Goal: Information Seeking & Learning: Learn about a topic

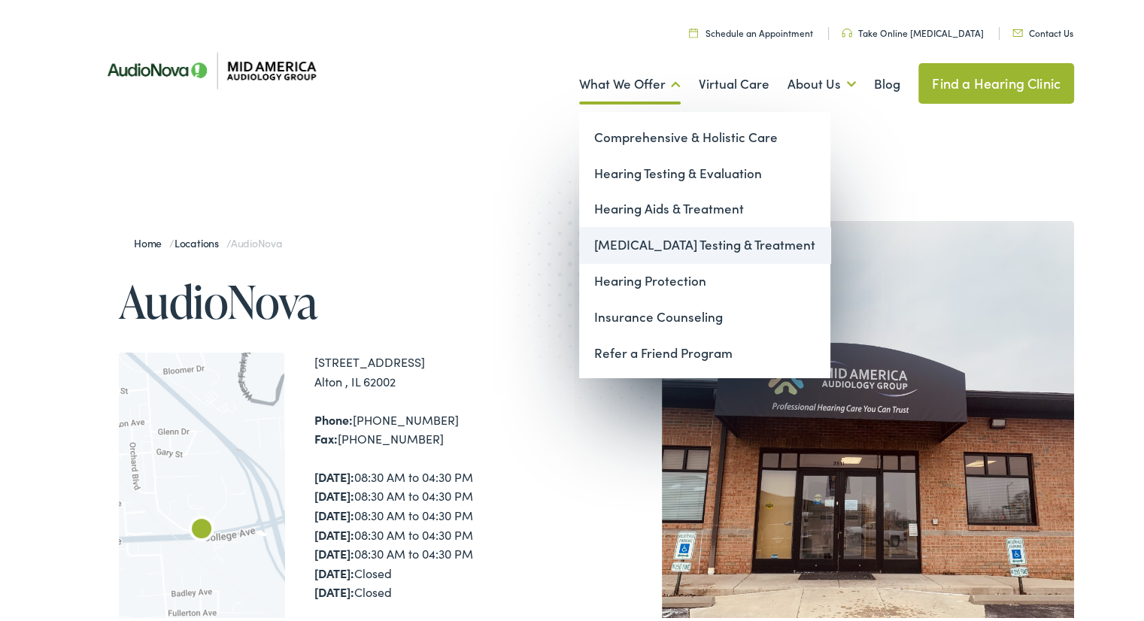
click at [617, 243] on link "[MEDICAL_DATA] Testing & Treatment" at bounding box center [704, 242] width 251 height 36
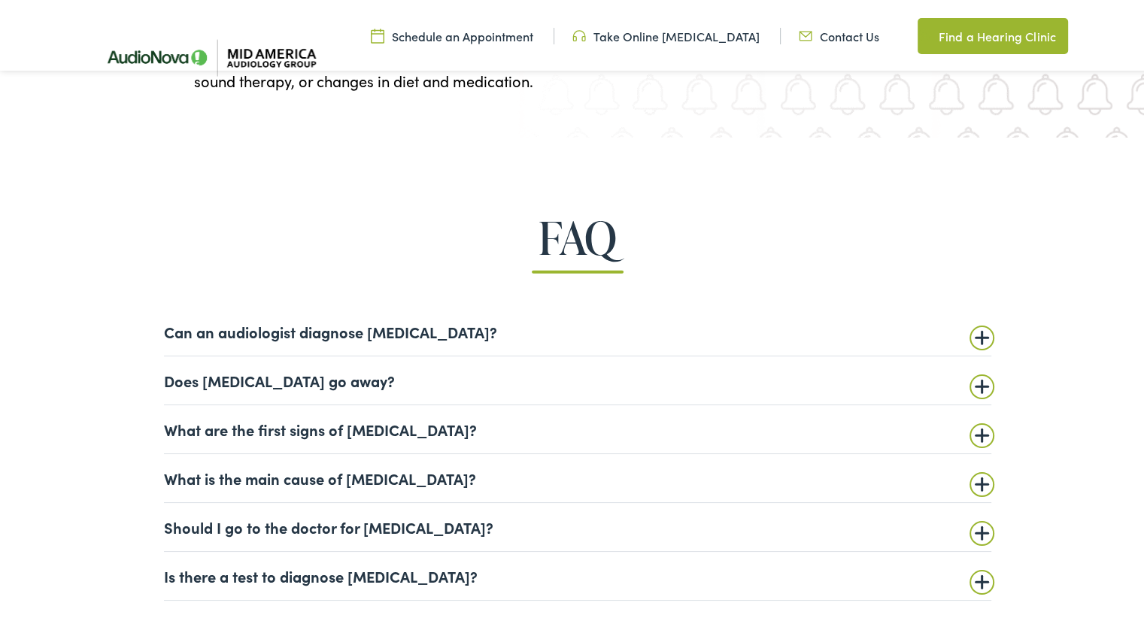
scroll to position [3383, 0]
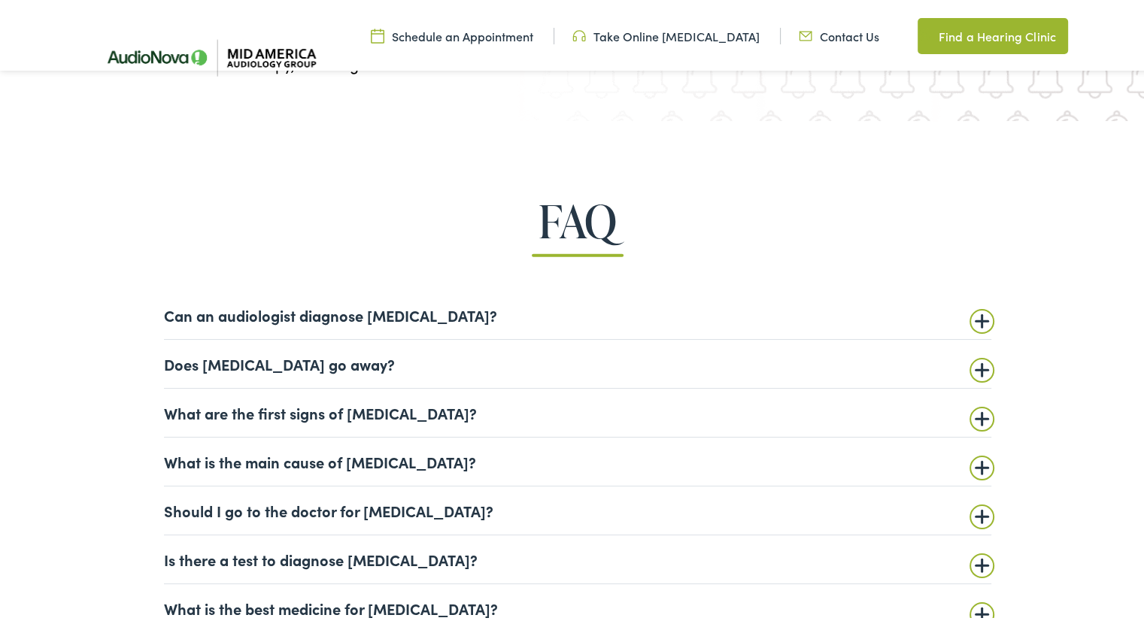
click at [439, 466] on summary "What is the main cause of [MEDICAL_DATA]?" at bounding box center [577, 459] width 827 height 18
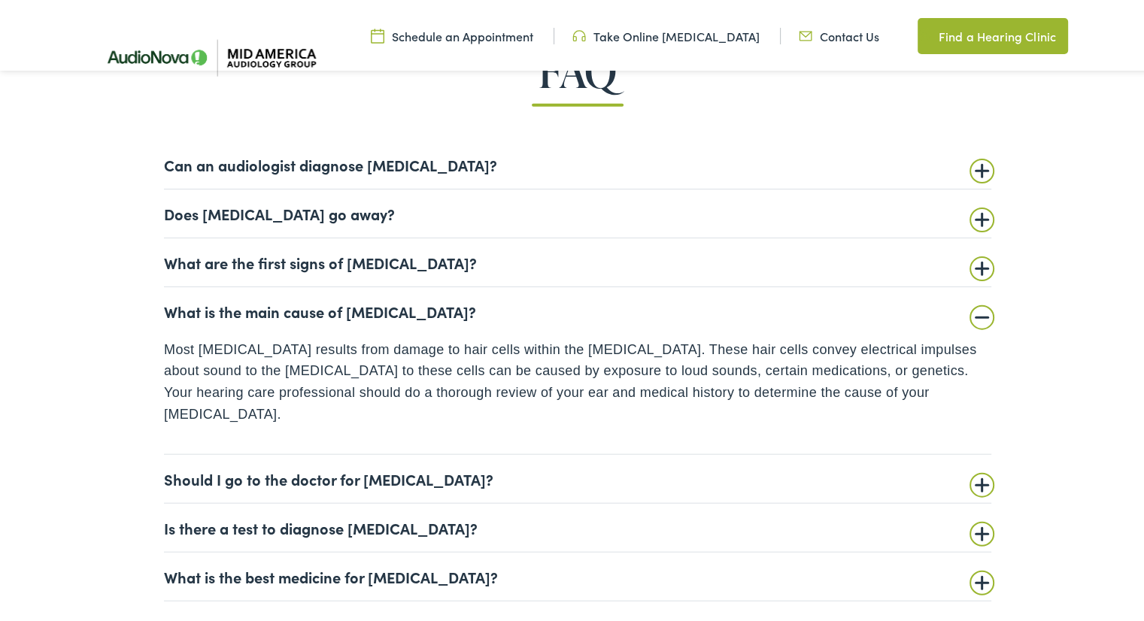
scroll to position [3609, 0]
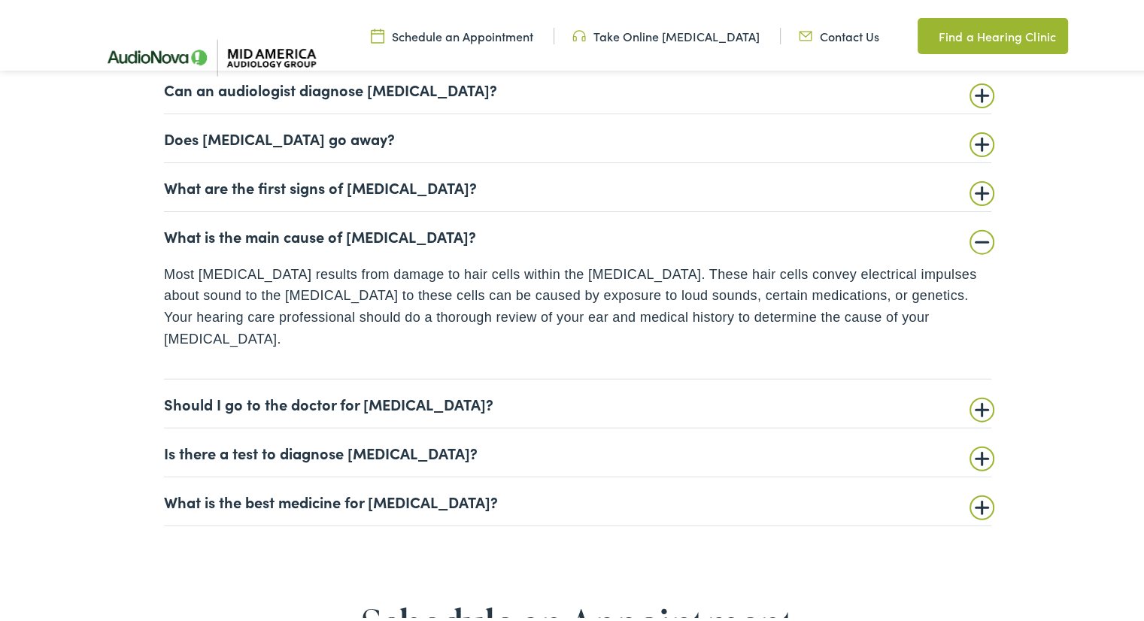
click at [182, 392] on summary "Should I go to the doctor for [MEDICAL_DATA]?" at bounding box center [577, 401] width 827 height 18
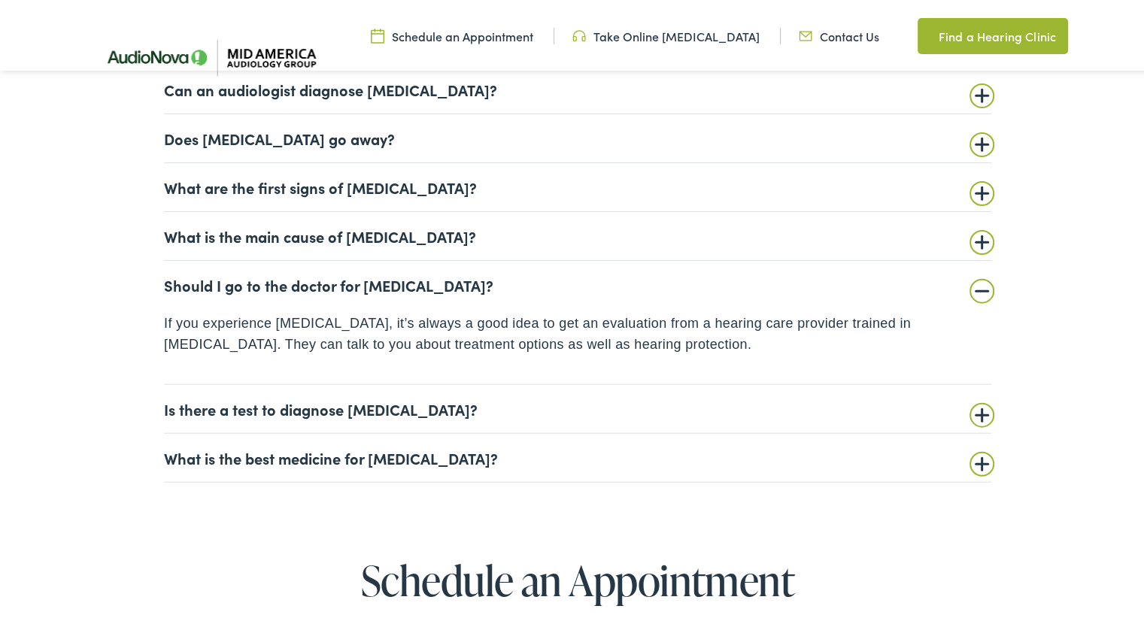
click at [325, 407] on summary "Is there a test to diagnose [MEDICAL_DATA]?" at bounding box center [577, 406] width 827 height 18
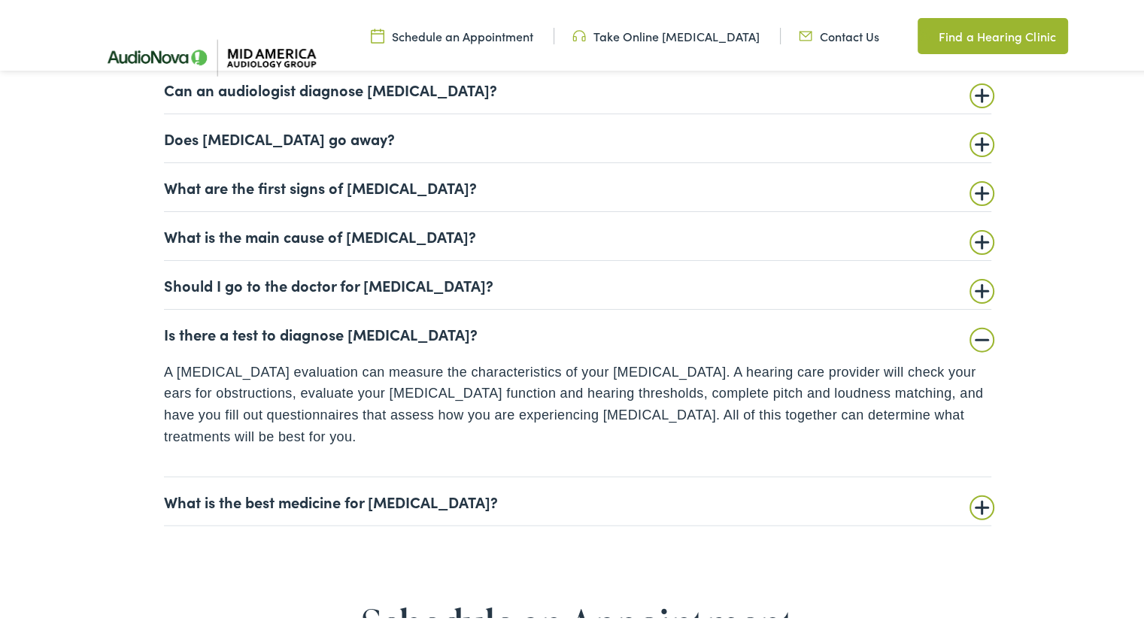
click at [341, 489] on summary "What is the best medicine for [MEDICAL_DATA]?" at bounding box center [577, 498] width 827 height 18
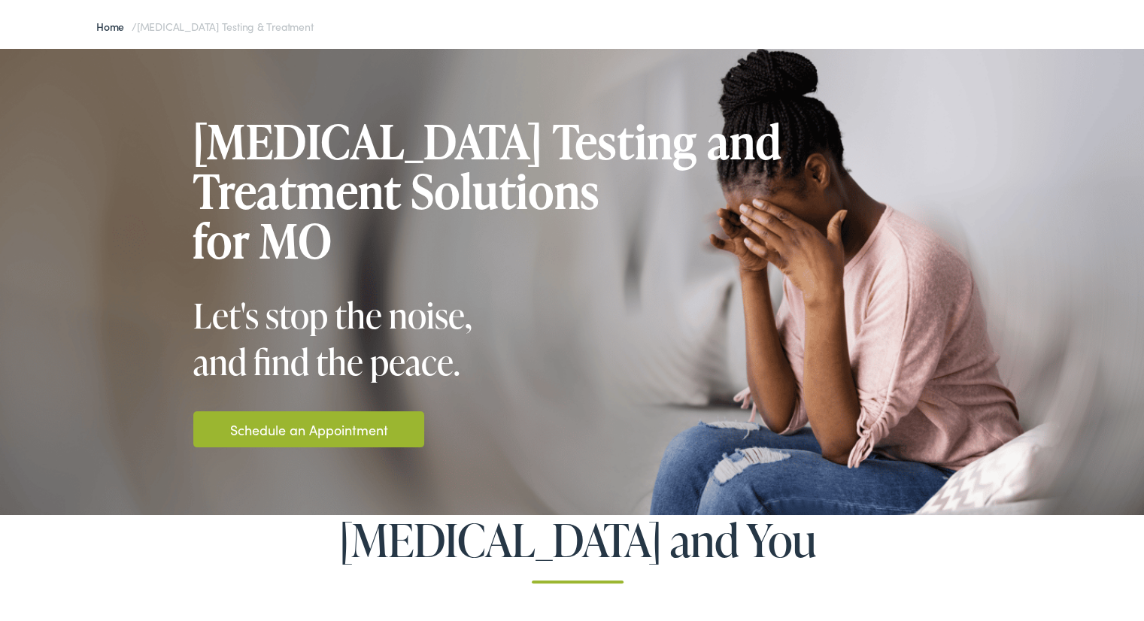
scroll to position [0, 0]
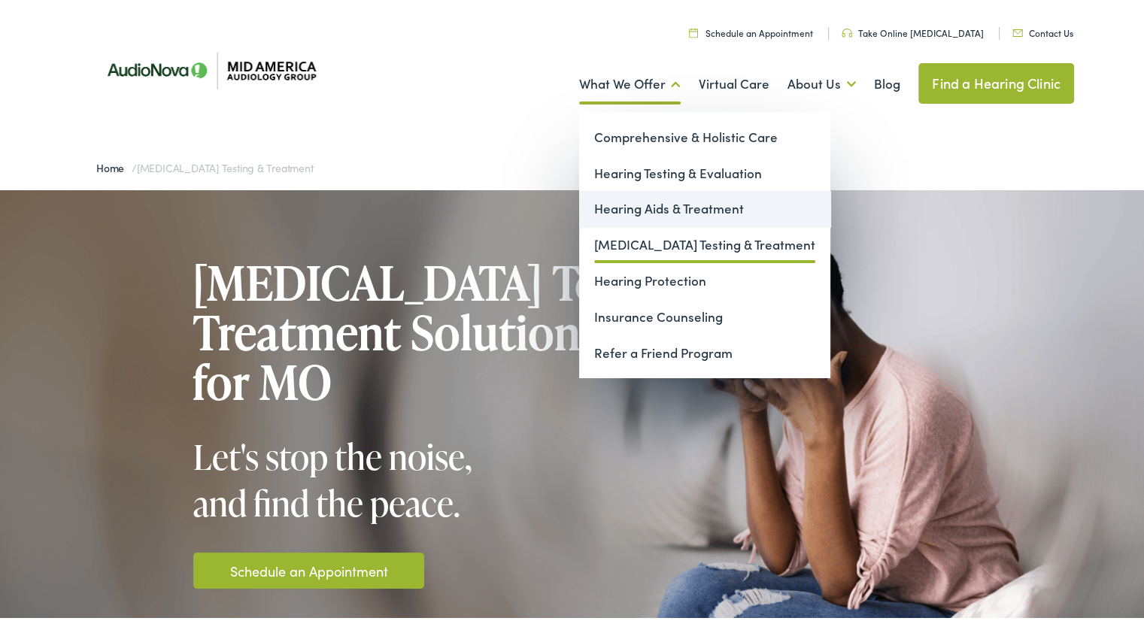
click at [613, 201] on link "Hearing Aids & Treatment" at bounding box center [704, 206] width 251 height 36
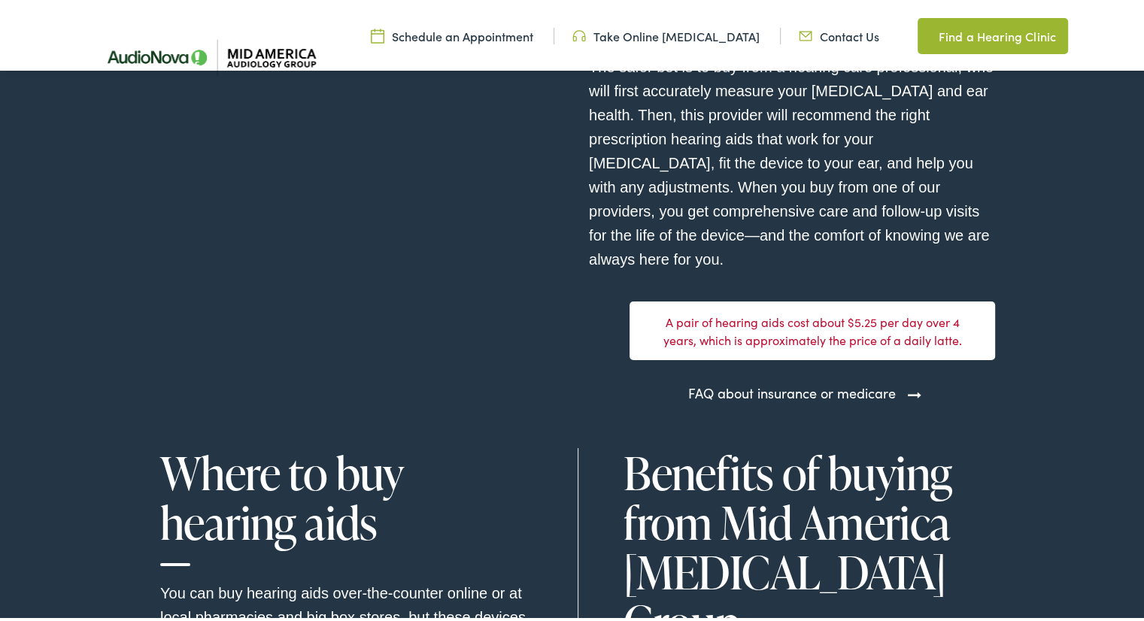
scroll to position [4210, 0]
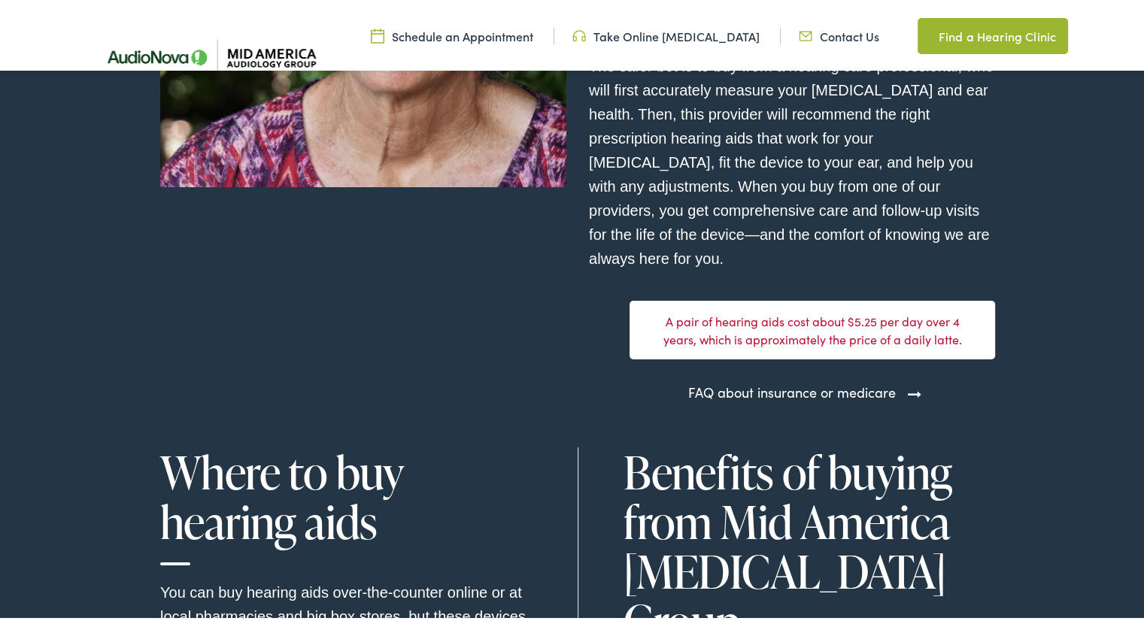
click at [734, 383] on link "FAQ about insurance or medicare" at bounding box center [792, 389] width 208 height 20
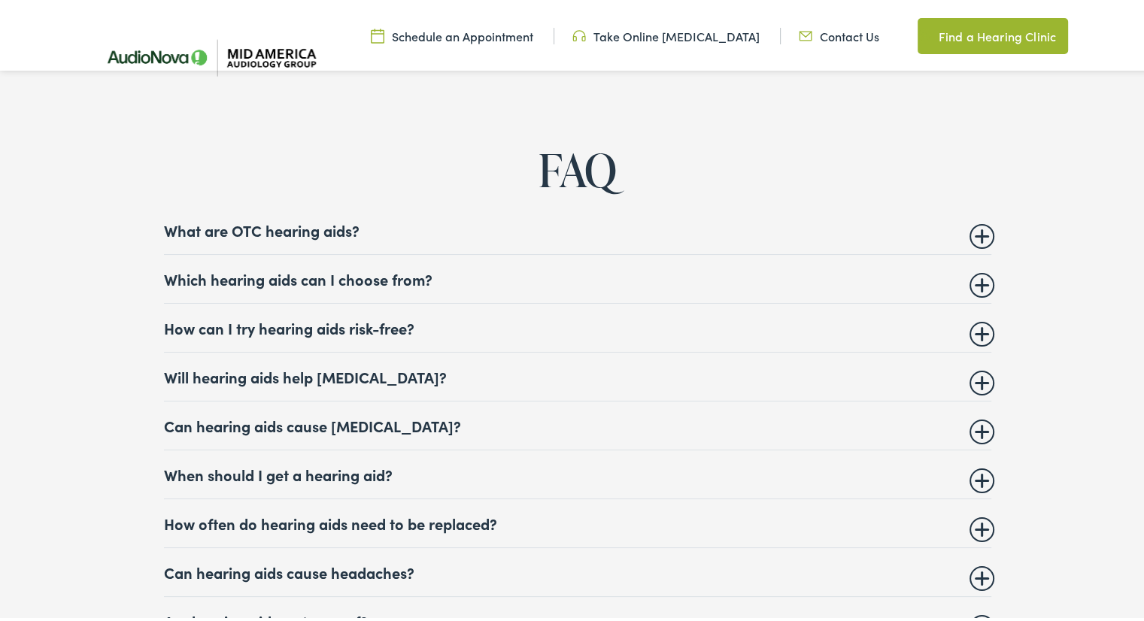
scroll to position [5639, 0]
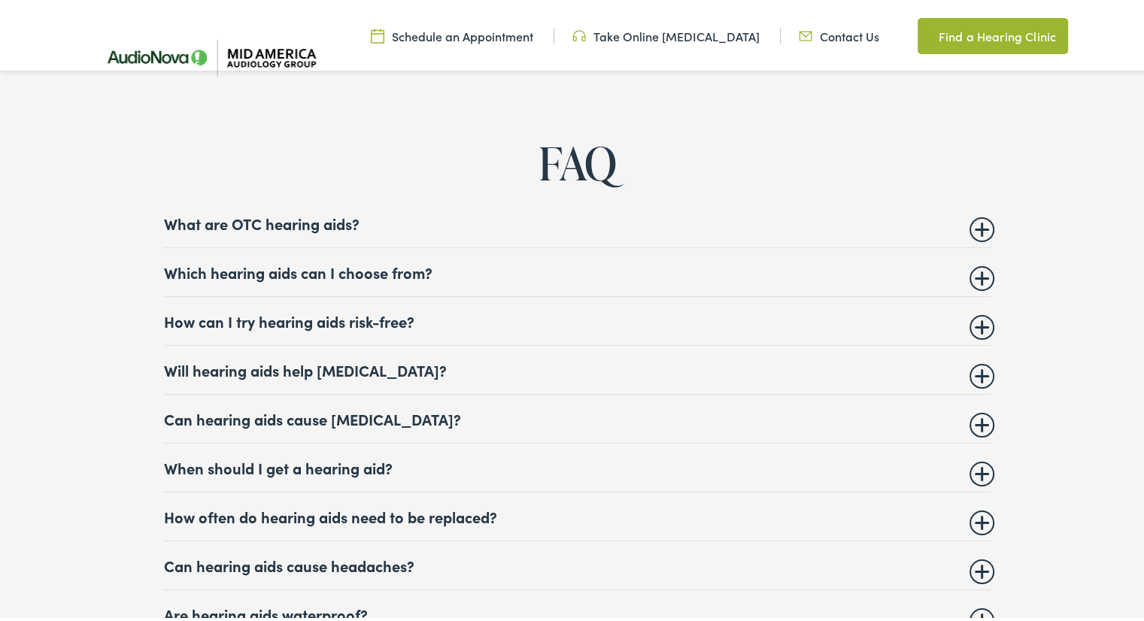
click at [969, 214] on summary "What are OTC hearing aids?" at bounding box center [577, 220] width 827 height 18
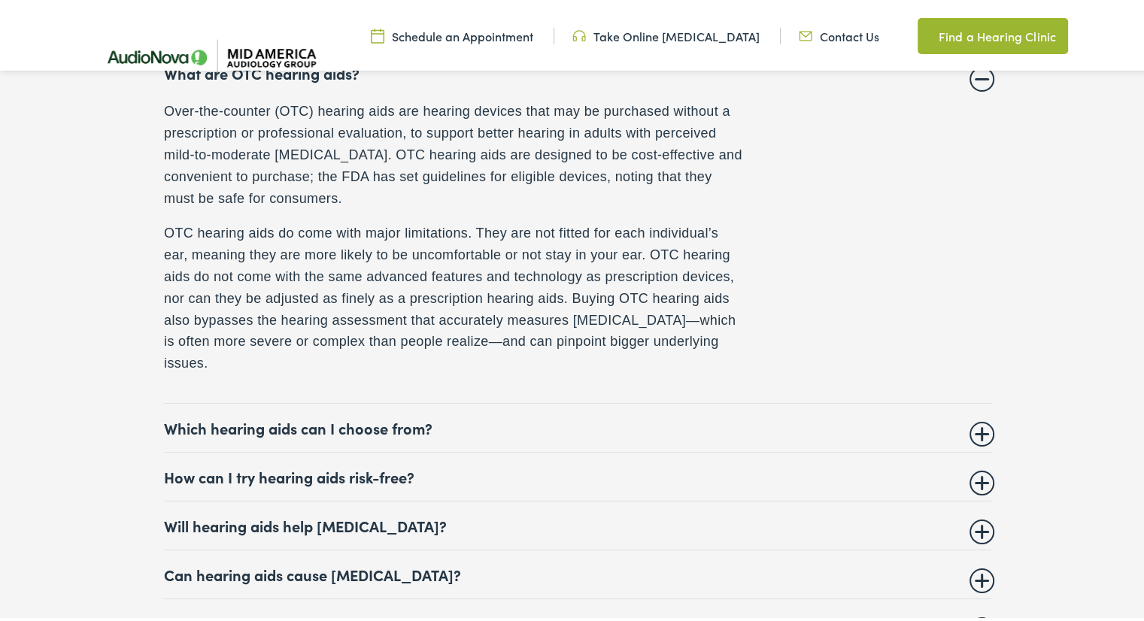
scroll to position [5864, 0]
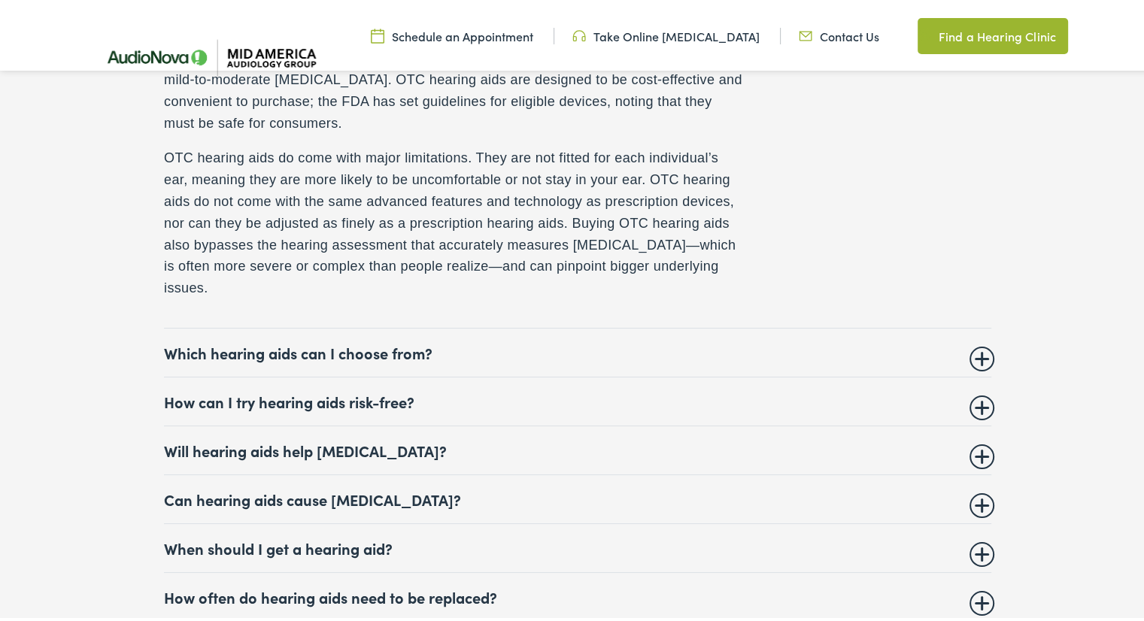
click at [343, 346] on summary "Which hearing aids can I choose from?" at bounding box center [577, 350] width 827 height 18
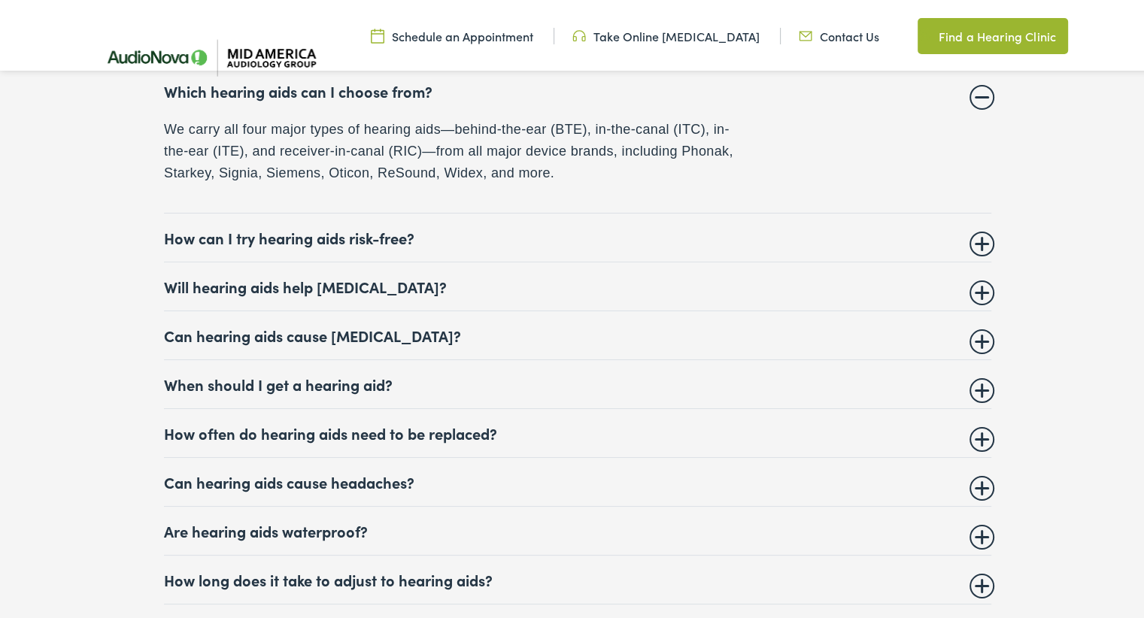
scroll to position [5845, 0]
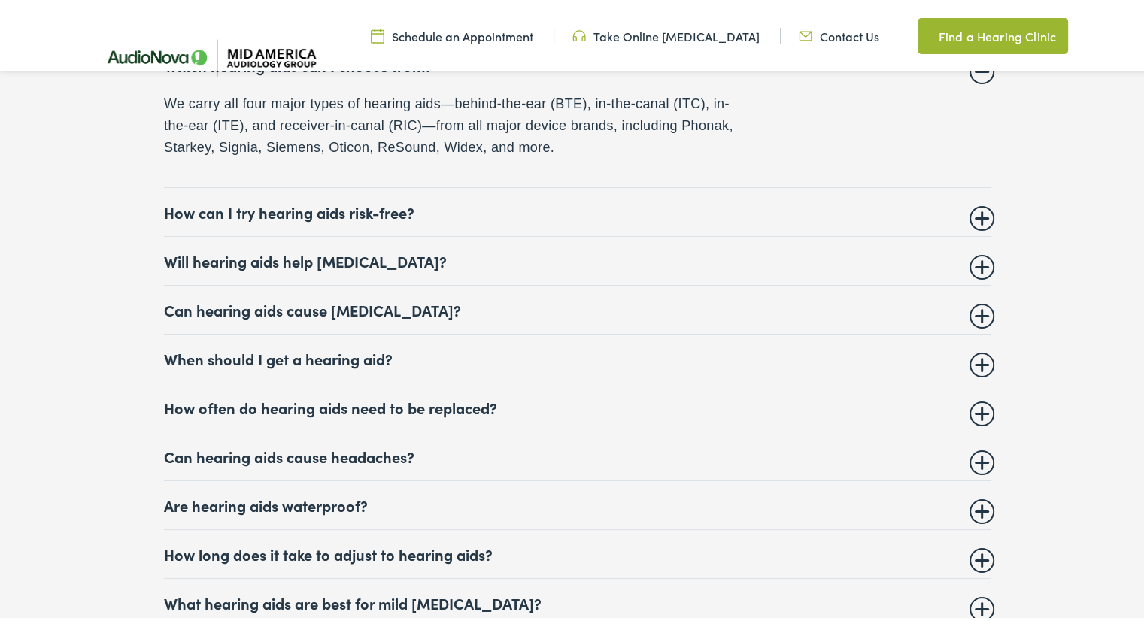
click at [310, 205] on summary "How can I try hearing aids risk-free?" at bounding box center [577, 209] width 827 height 18
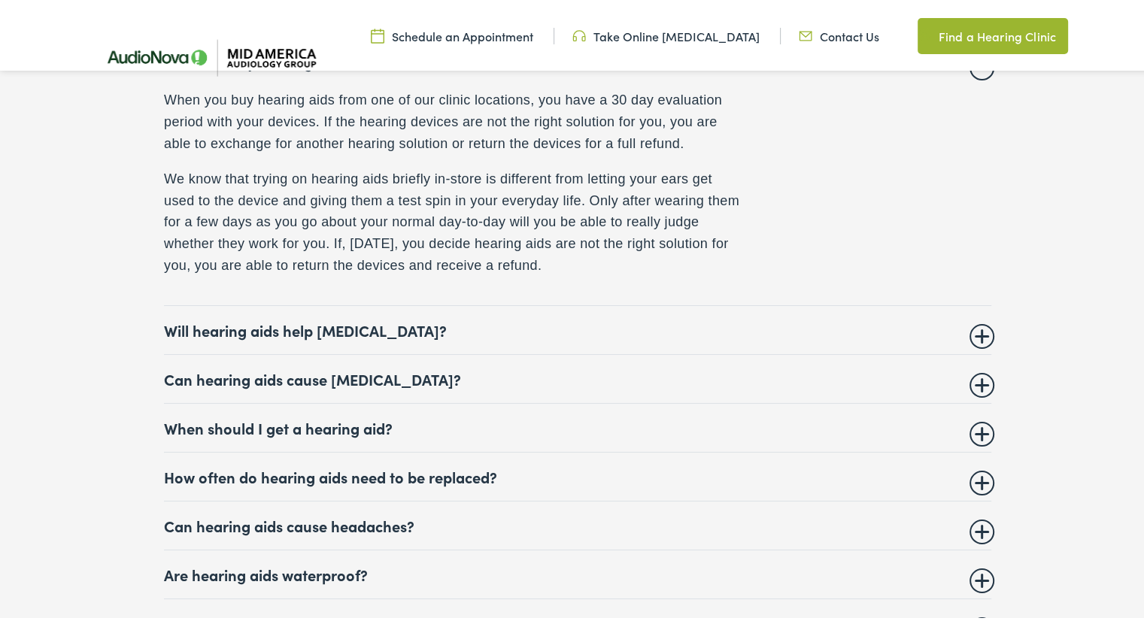
scroll to position [5921, 0]
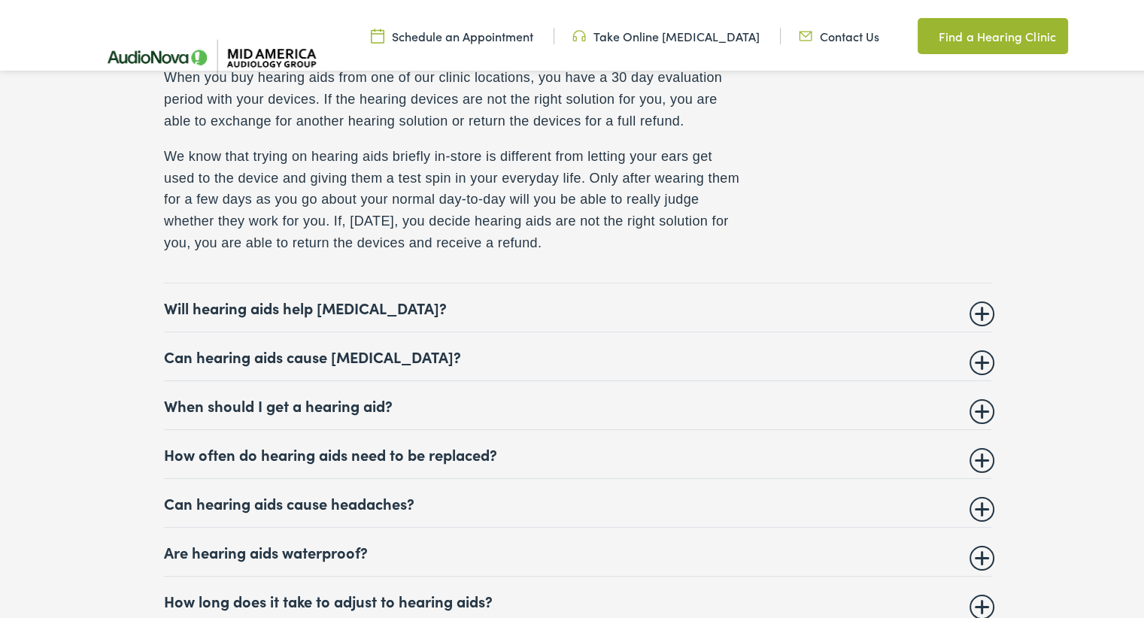
click at [201, 295] on summary "Will hearing aids help tinnitus?" at bounding box center [577, 304] width 827 height 18
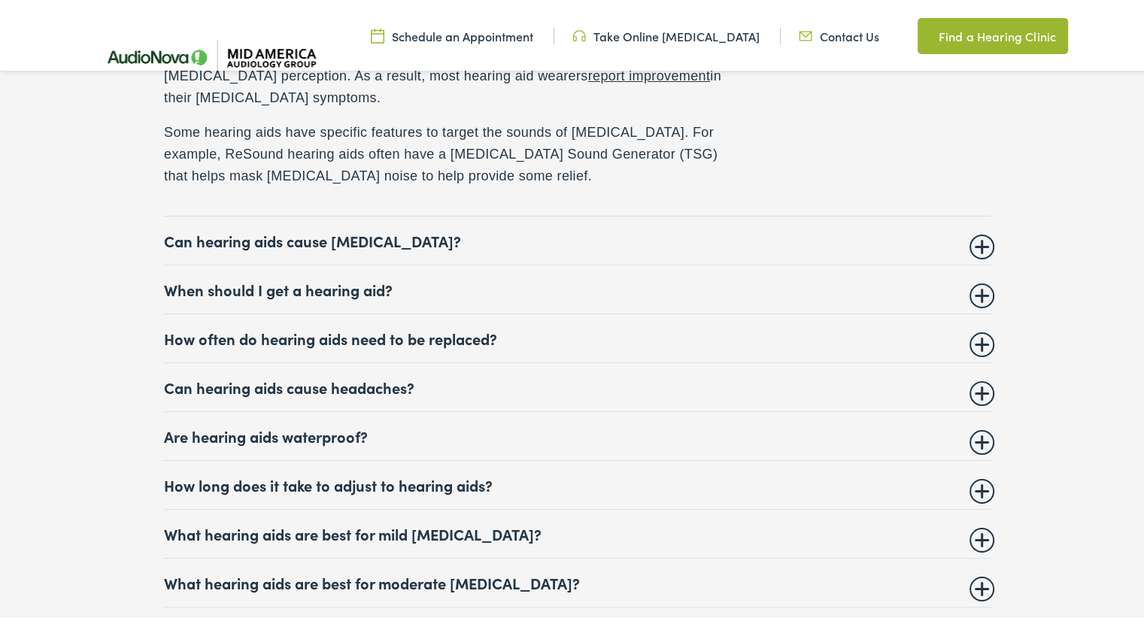
scroll to position [6071, 0]
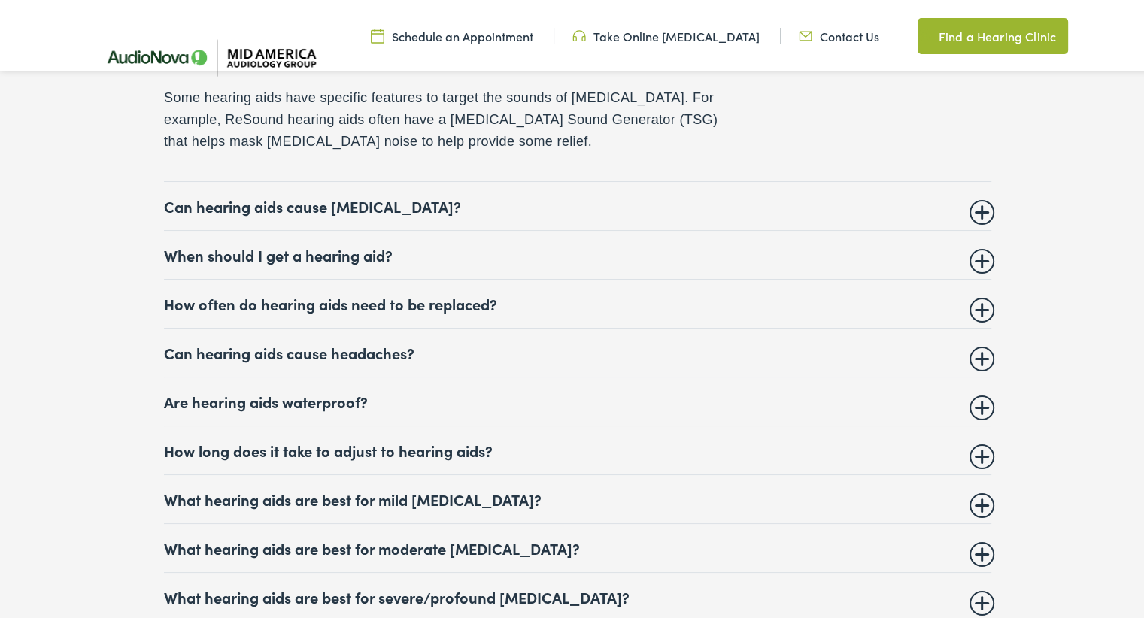
click at [375, 243] on summary "When should I get a hearing aid?" at bounding box center [577, 252] width 827 height 18
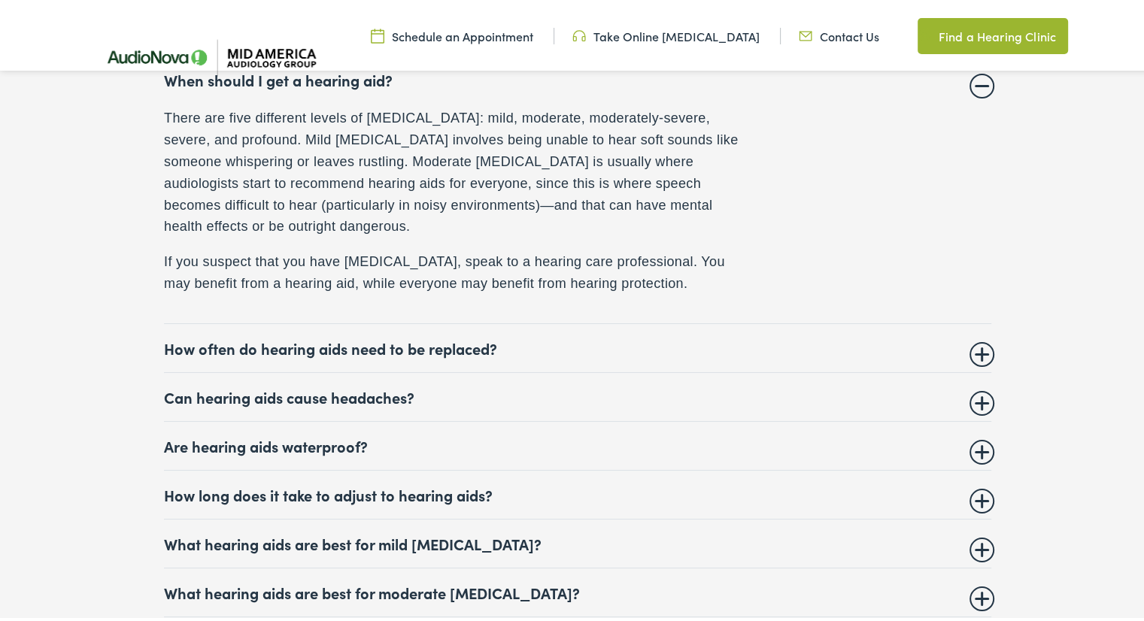
scroll to position [6052, 0]
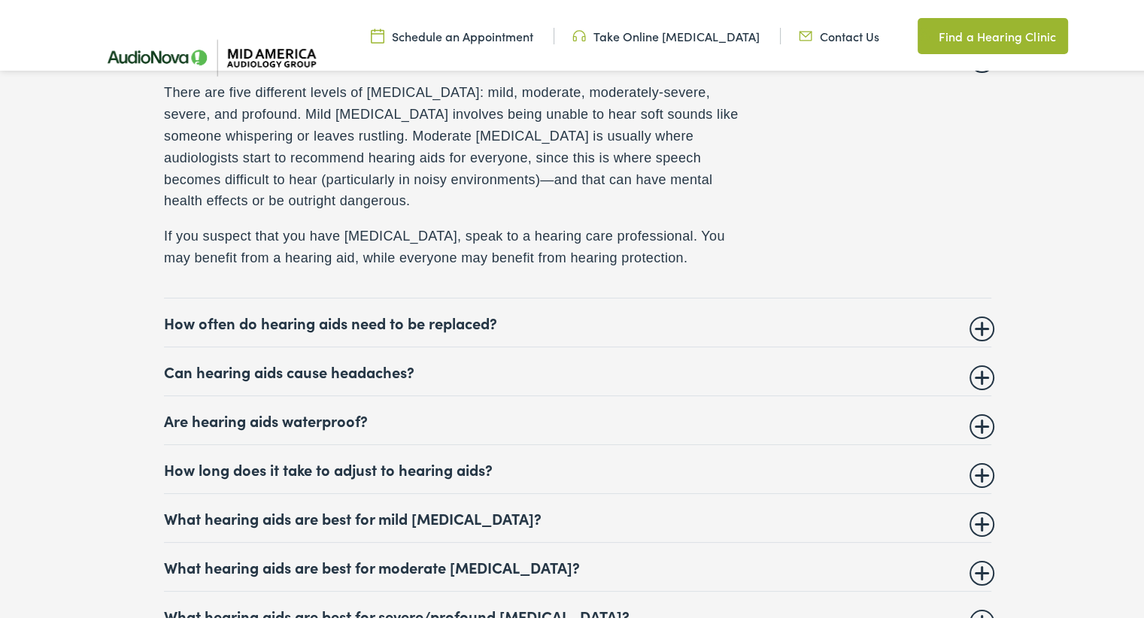
click at [175, 313] on summary "How often do hearing aids need to be replaced?" at bounding box center [577, 320] width 827 height 18
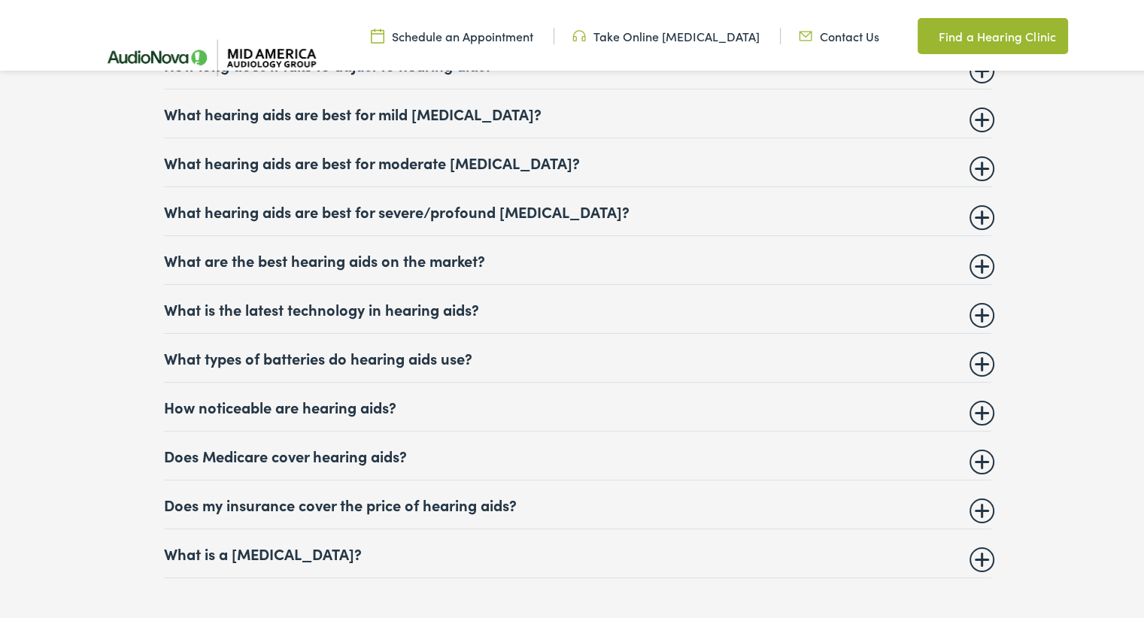
scroll to position [6428, 0]
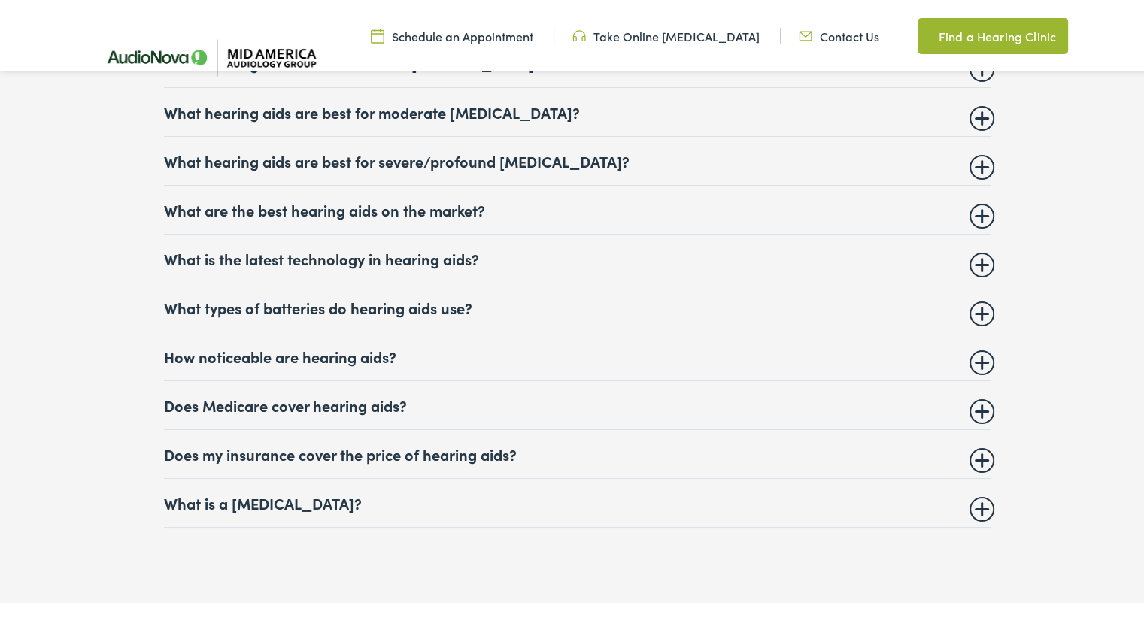
click at [232, 446] on summary "Does my insurance cover the price of hearing aids?" at bounding box center [577, 451] width 827 height 18
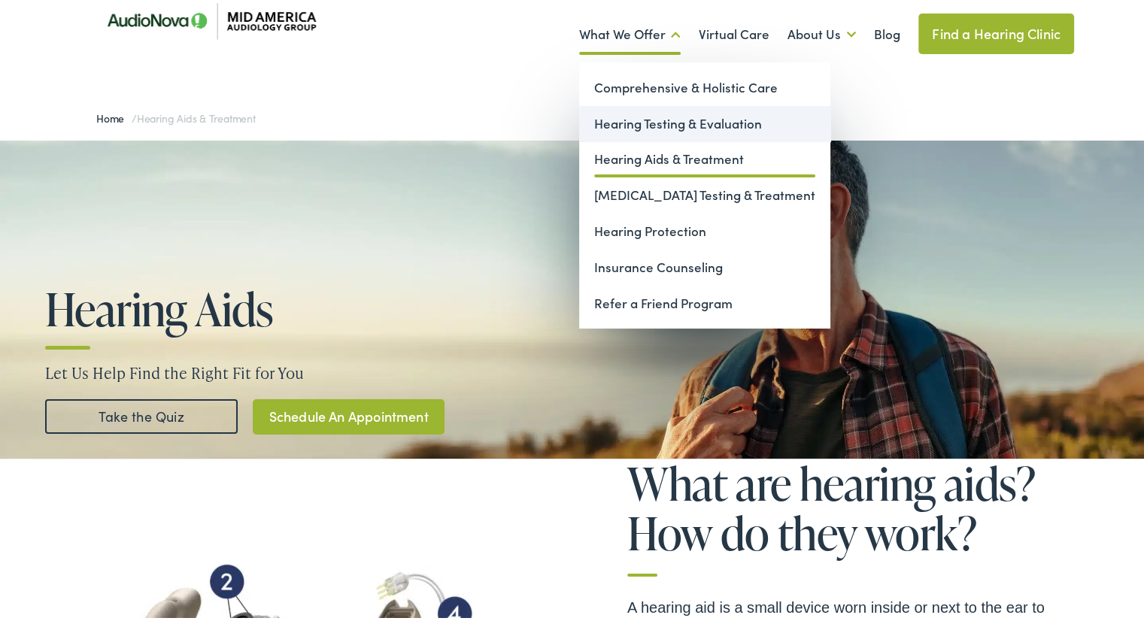
scroll to position [75, 0]
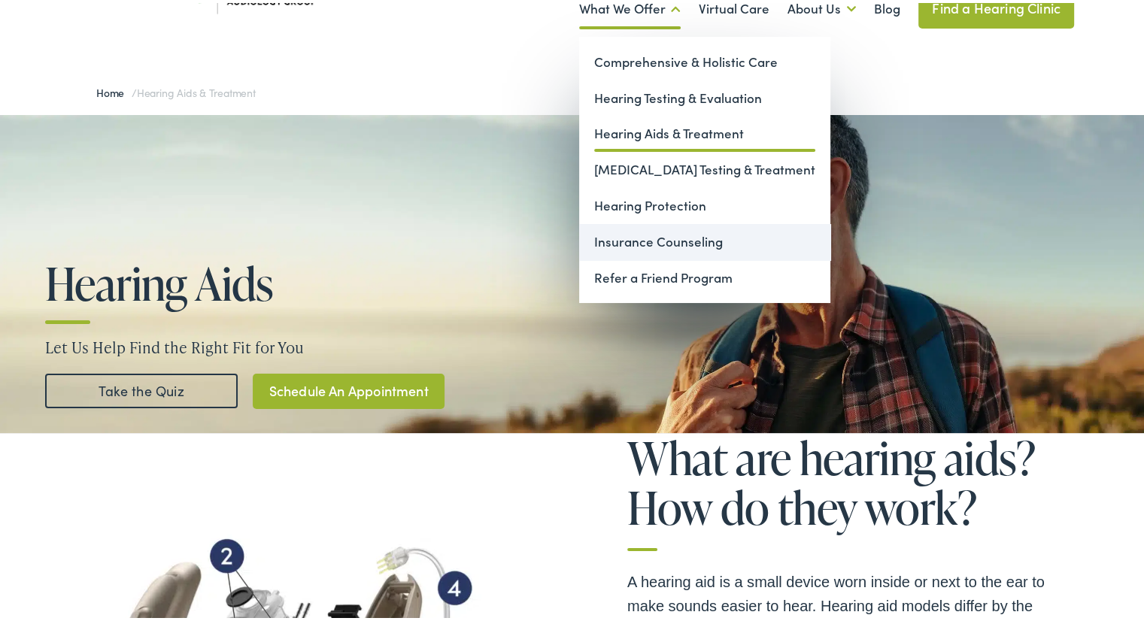
click at [629, 238] on link "Insurance Counseling" at bounding box center [704, 239] width 251 height 36
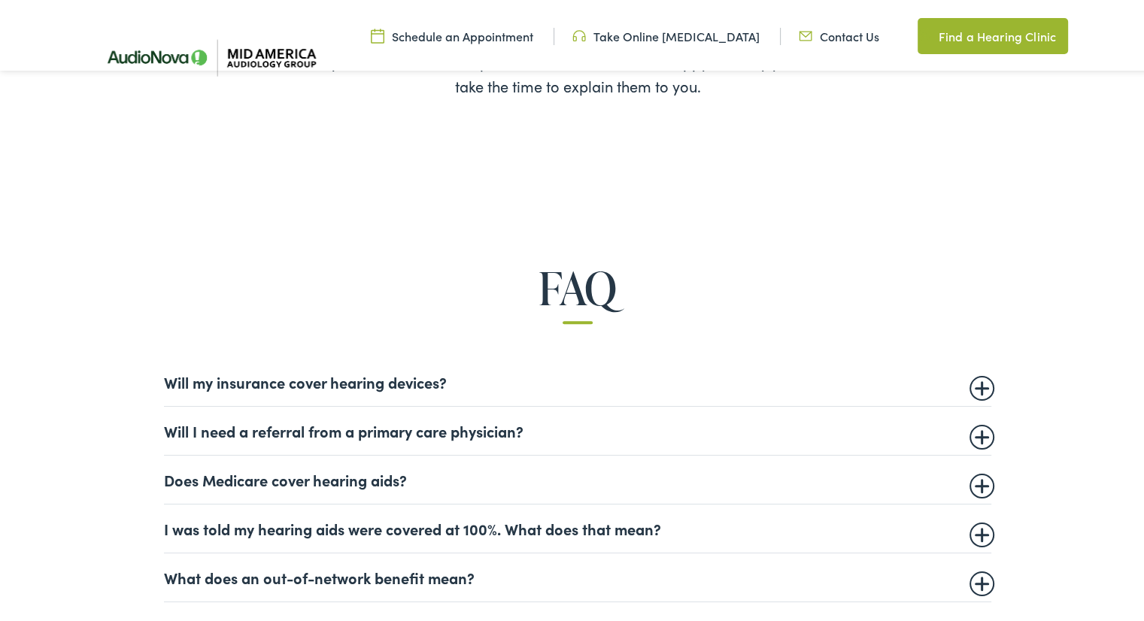
scroll to position [752, 0]
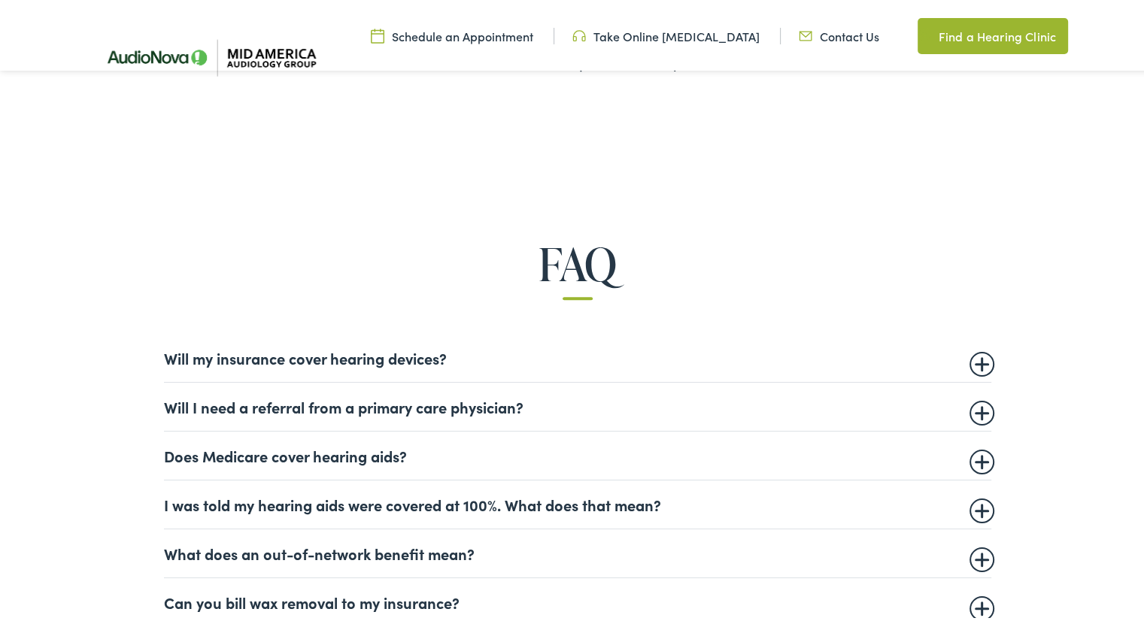
click at [319, 357] on summary "Will my insurance cover hearing devices?" at bounding box center [577, 355] width 827 height 18
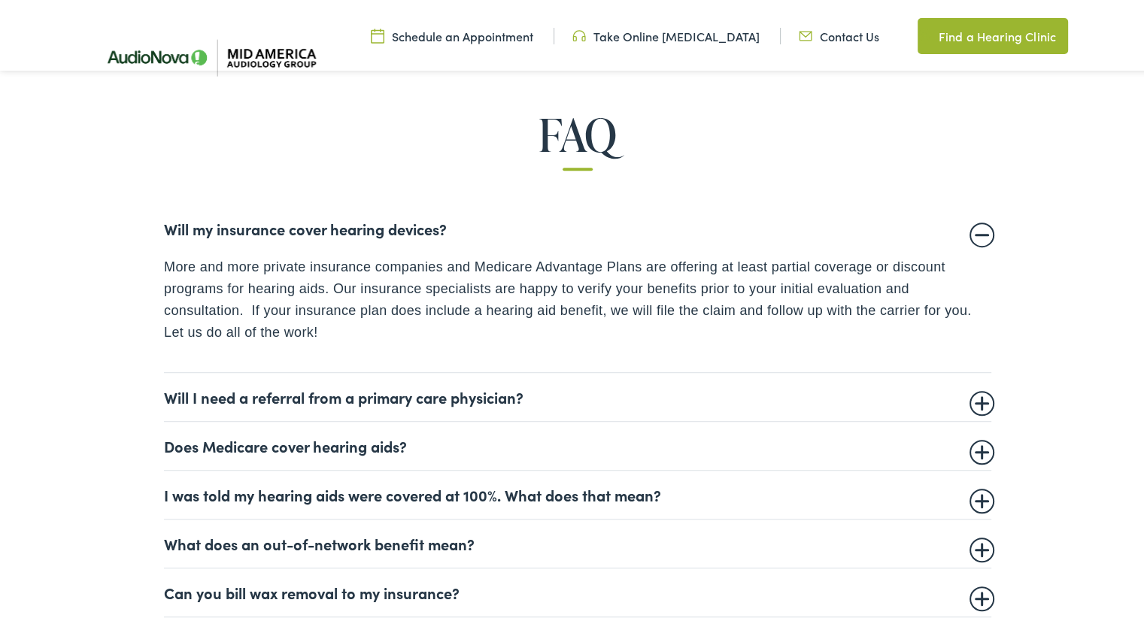
scroll to position [902, 0]
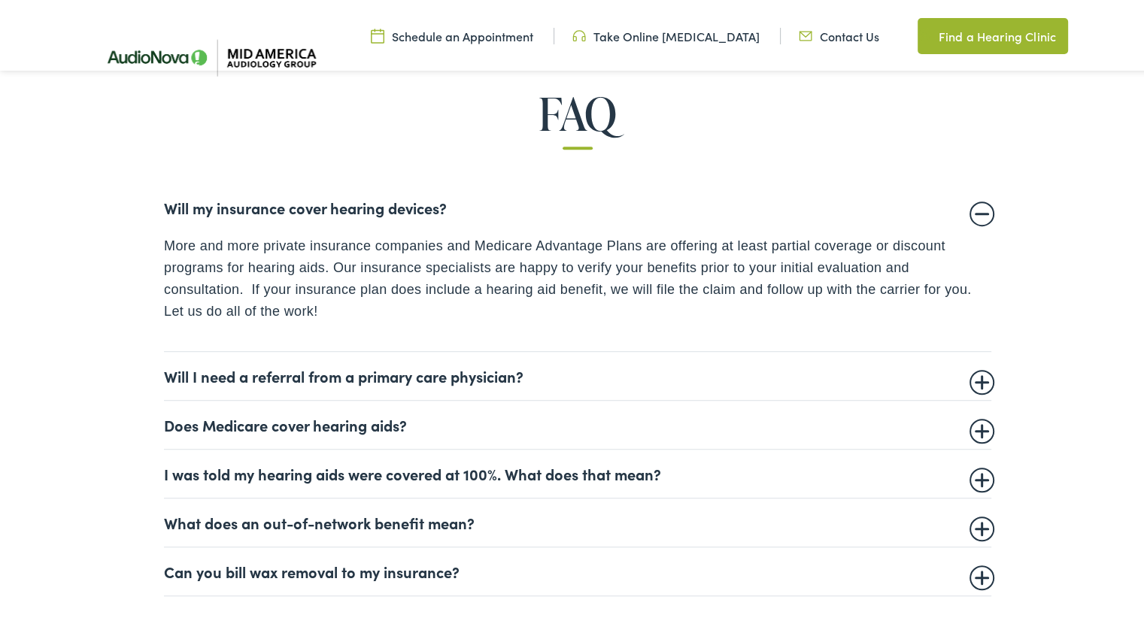
click at [474, 372] on summary "Will I need a referral from a primary care physician?" at bounding box center [577, 373] width 827 height 18
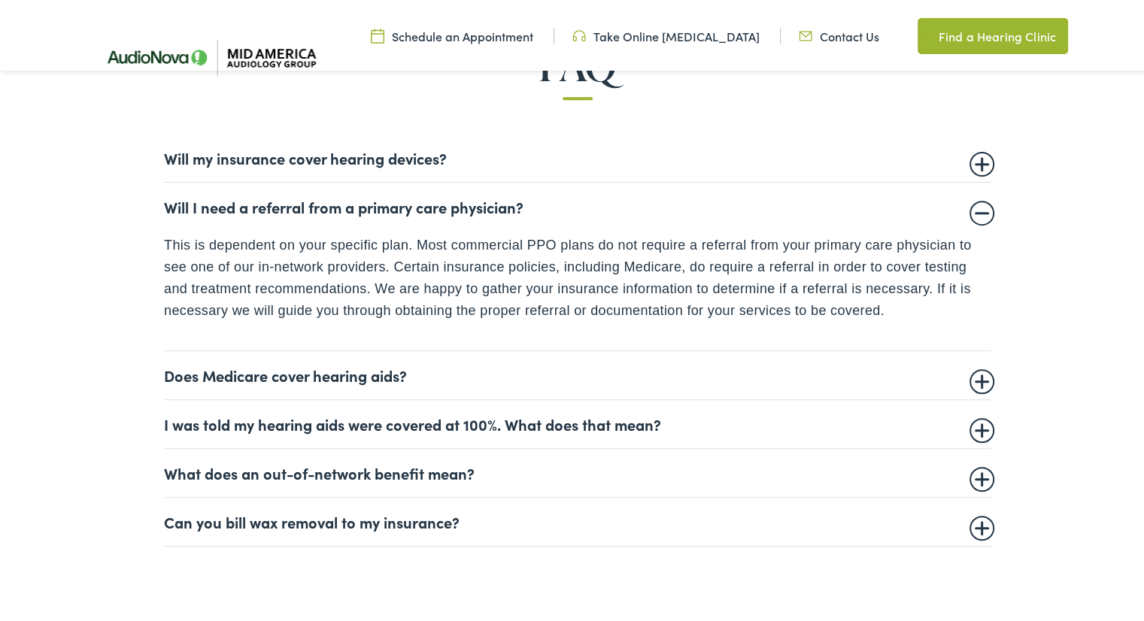
scroll to position [977, 0]
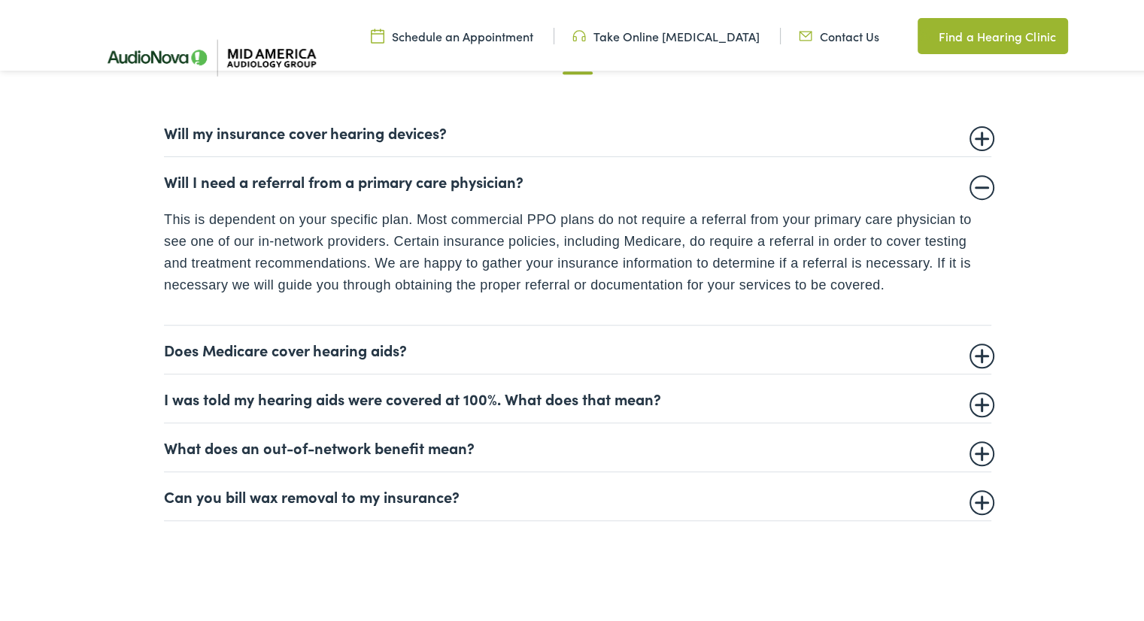
click at [389, 395] on summary "I was told my hearing aids were covered at 100%. What does that mean?" at bounding box center [577, 395] width 827 height 18
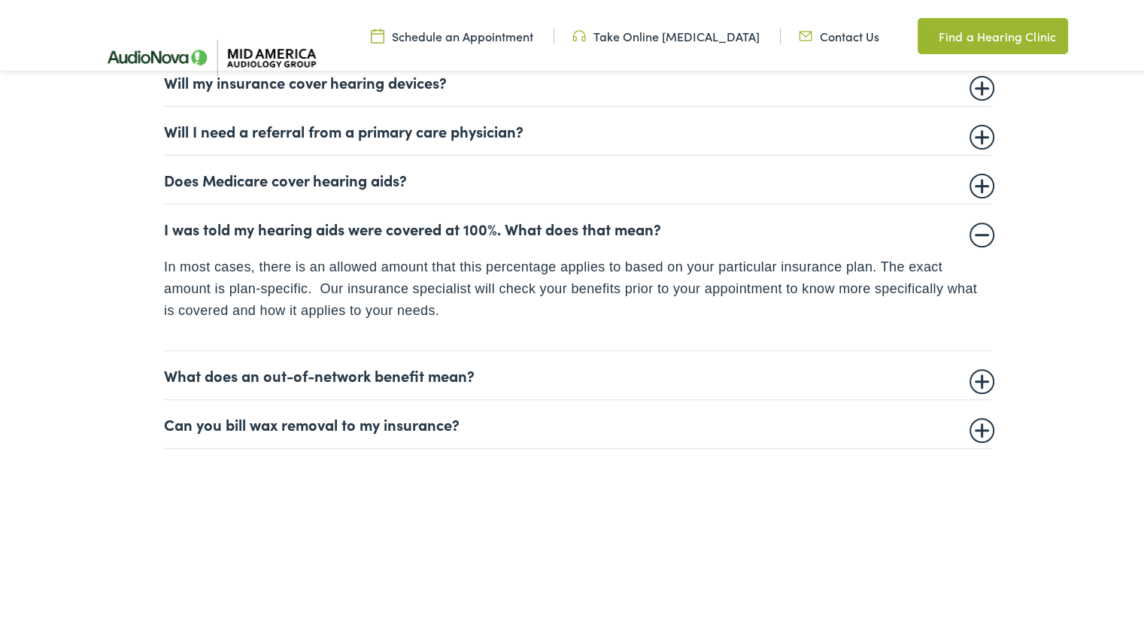
scroll to position [1053, 0]
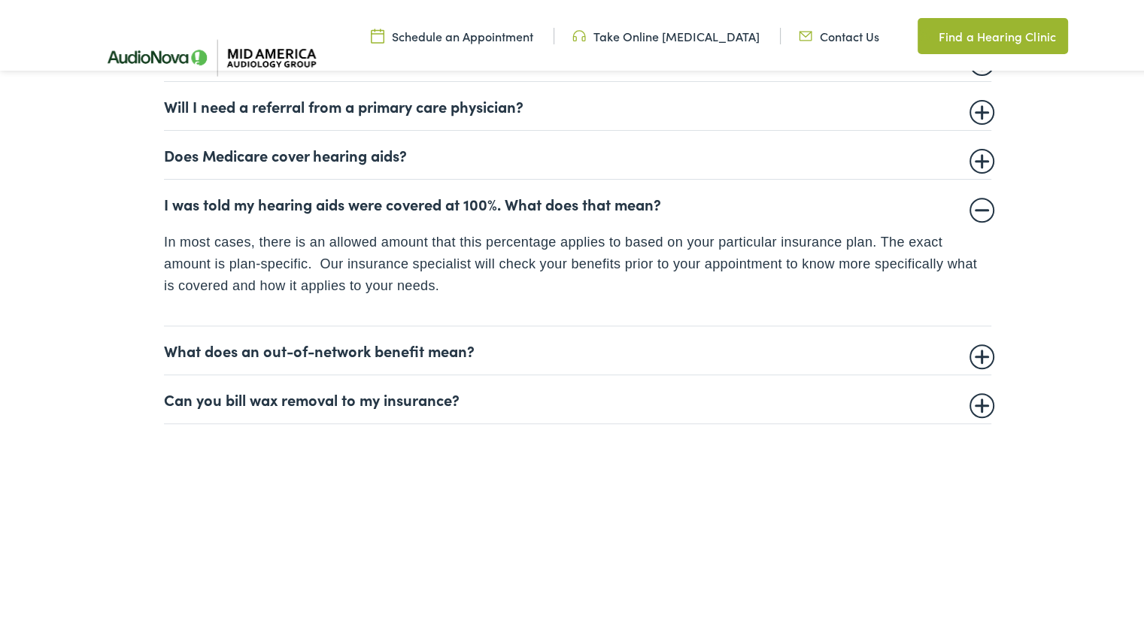
click at [406, 401] on summary "Can you bill wax removal to my insurance?" at bounding box center [577, 396] width 827 height 18
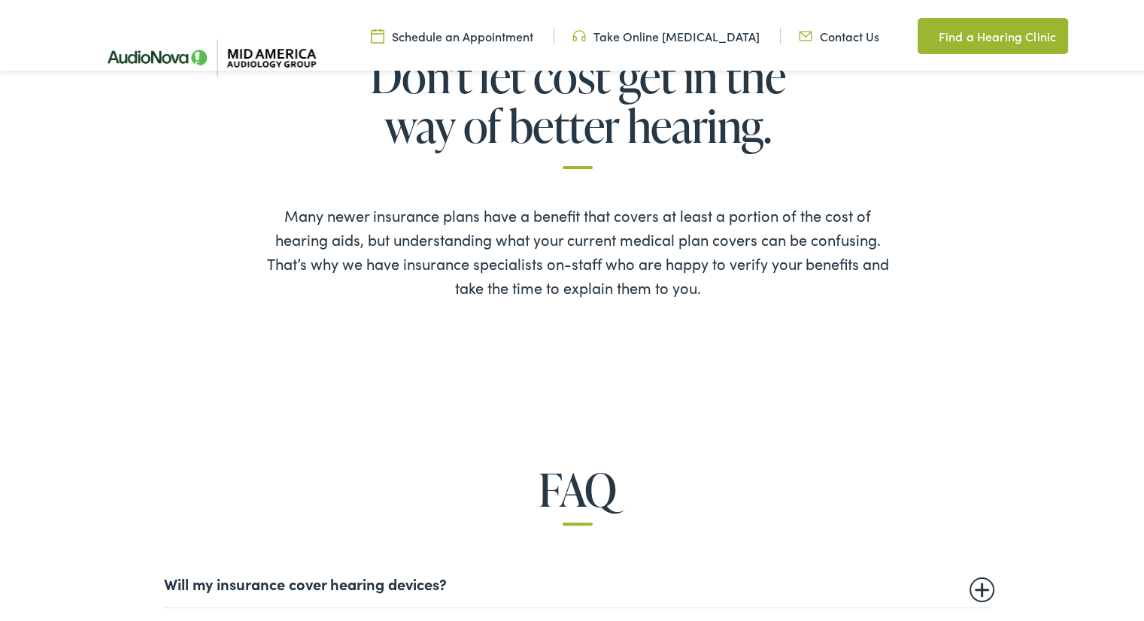
scroll to position [0, 0]
